Goal: Transaction & Acquisition: Subscribe to service/newsletter

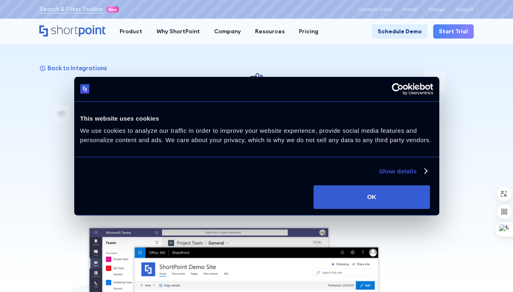
click at [446, 34] on link "Start Trial" at bounding box center [453, 31] width 41 height 14
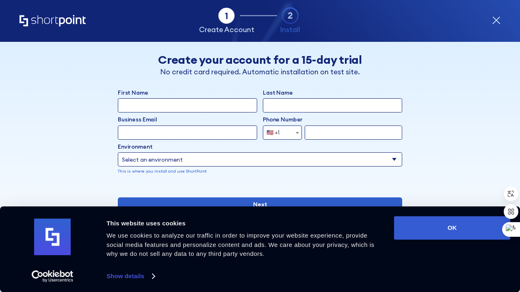
click at [50, 25] on icon "Home" at bounding box center [52, 20] width 66 height 11
